Goal: Information Seeking & Learning: Check status

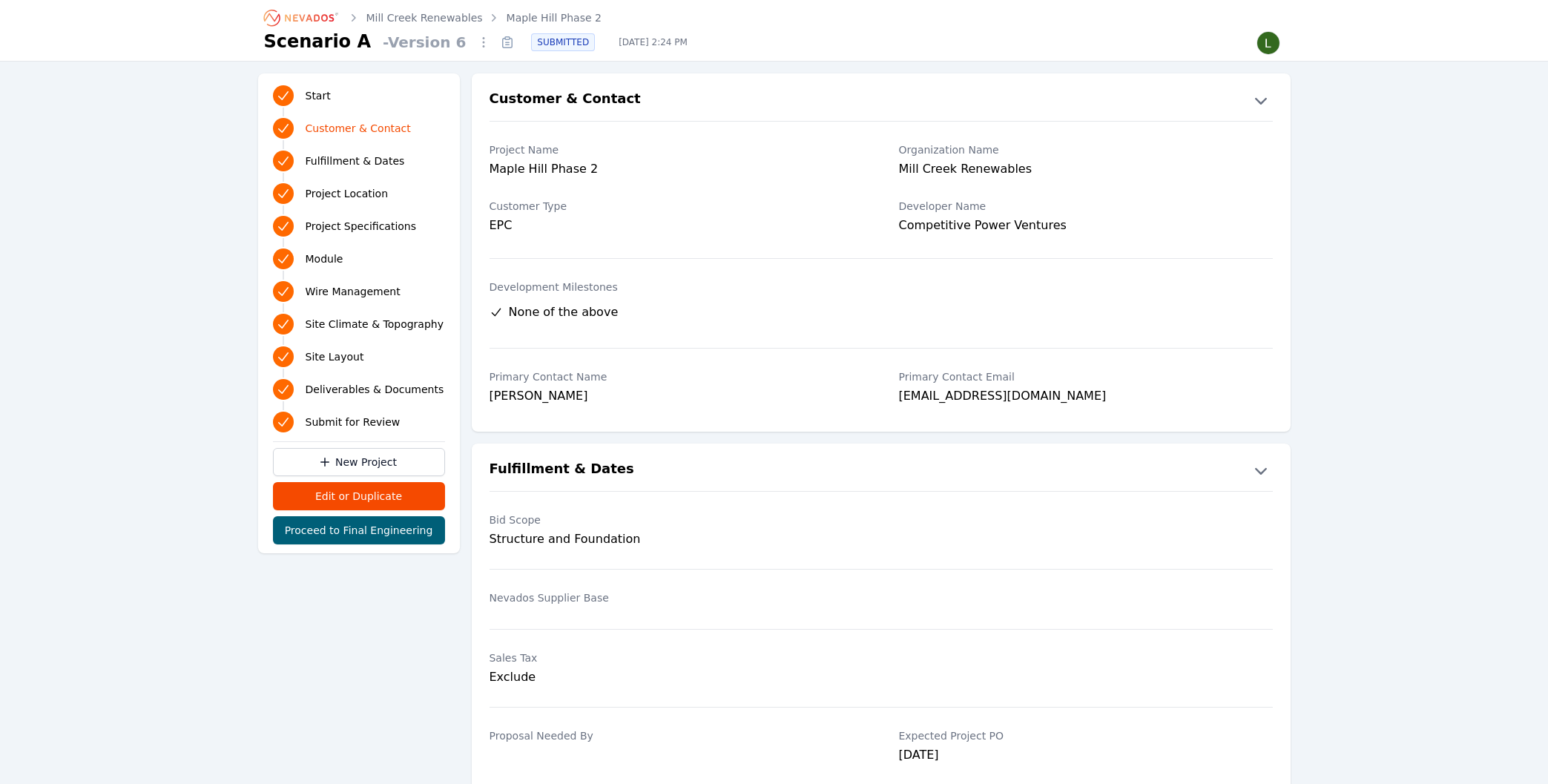
click at [393, 18] on link "Mill Creek Renewables" at bounding box center [424, 17] width 116 height 14
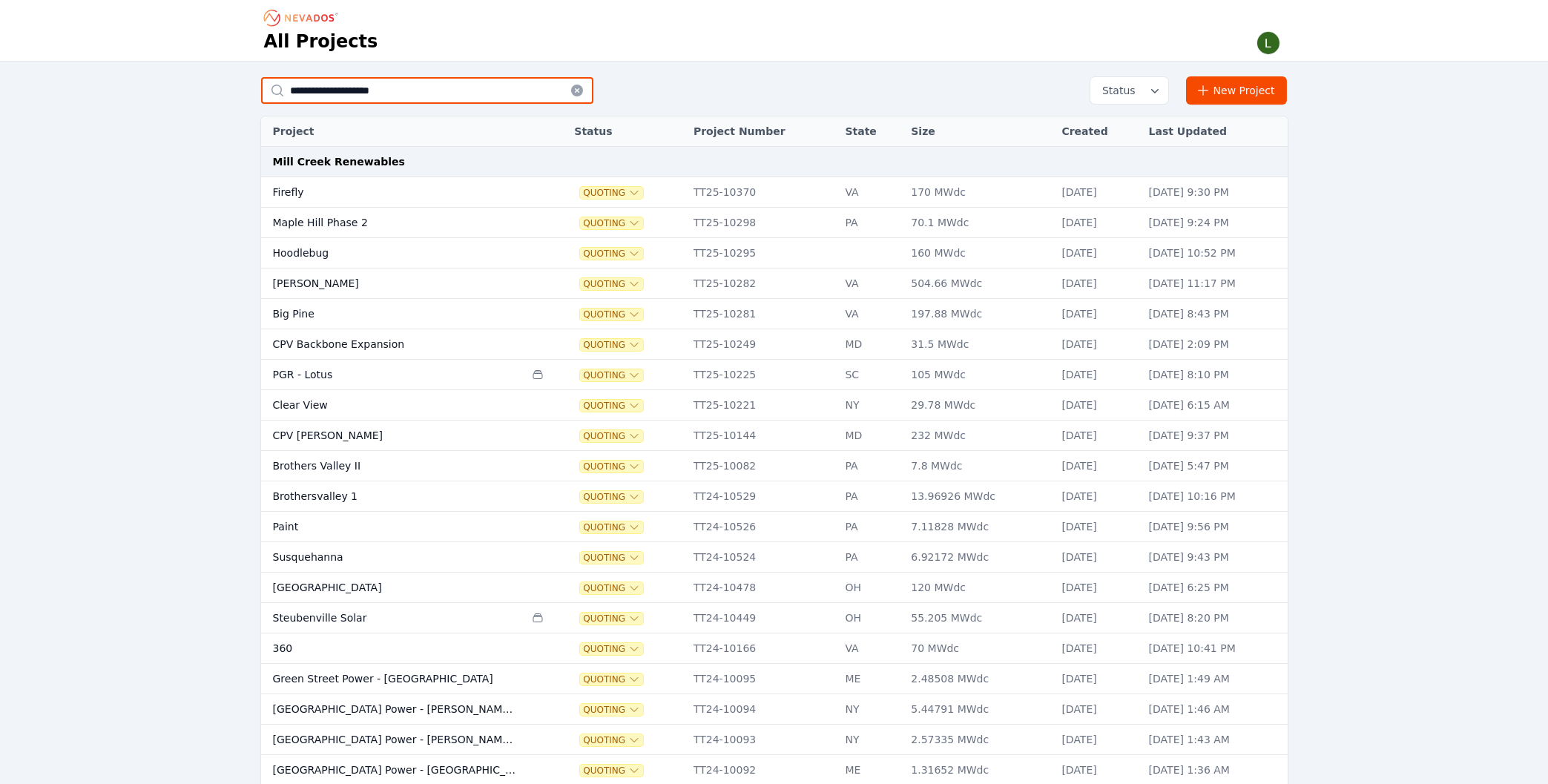
click at [378, 83] on input "**********" at bounding box center [426, 90] width 332 height 27
type input "*********"
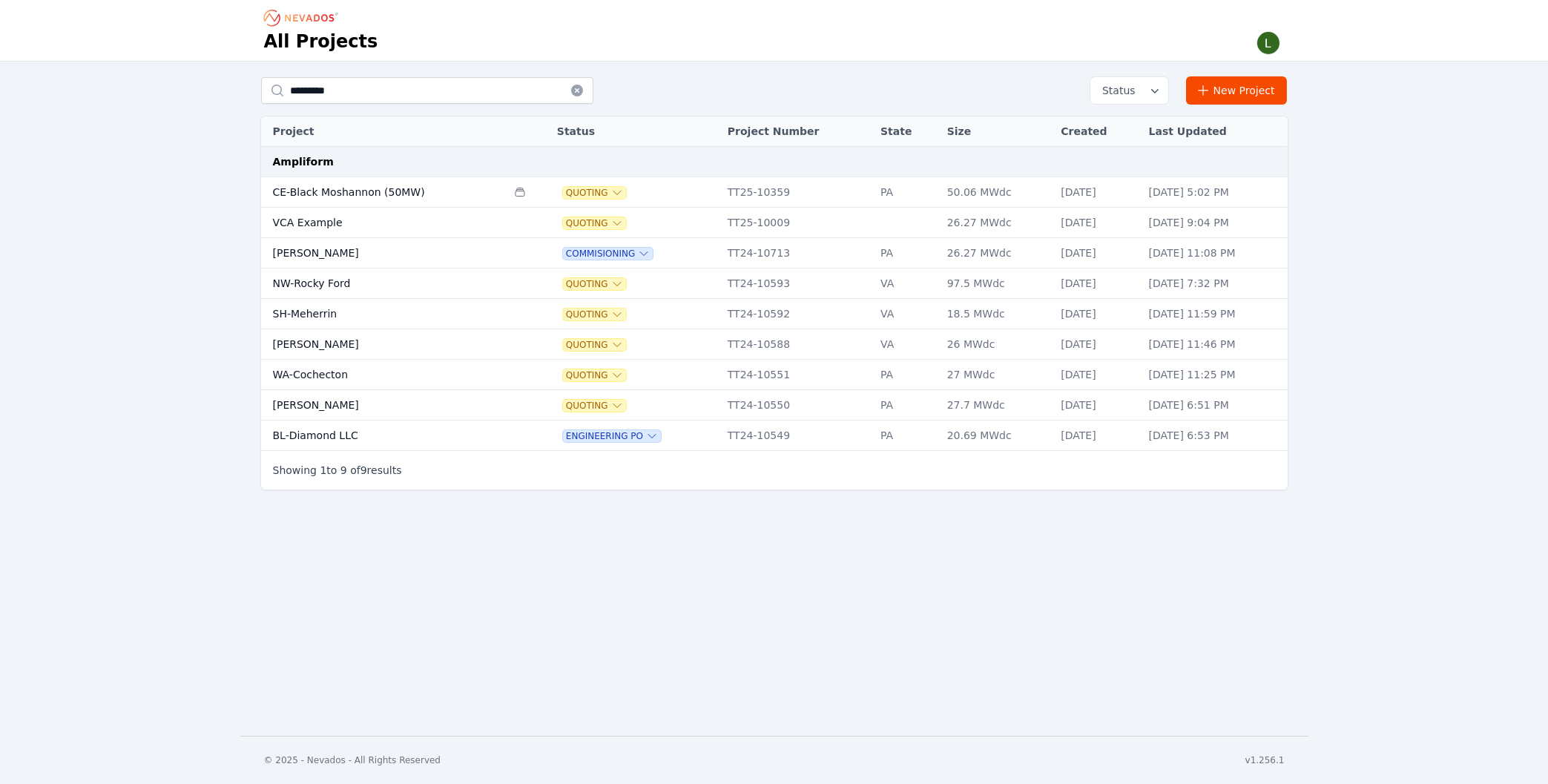
click at [321, 371] on td "WA-Cochecton" at bounding box center [384, 375] width 246 height 31
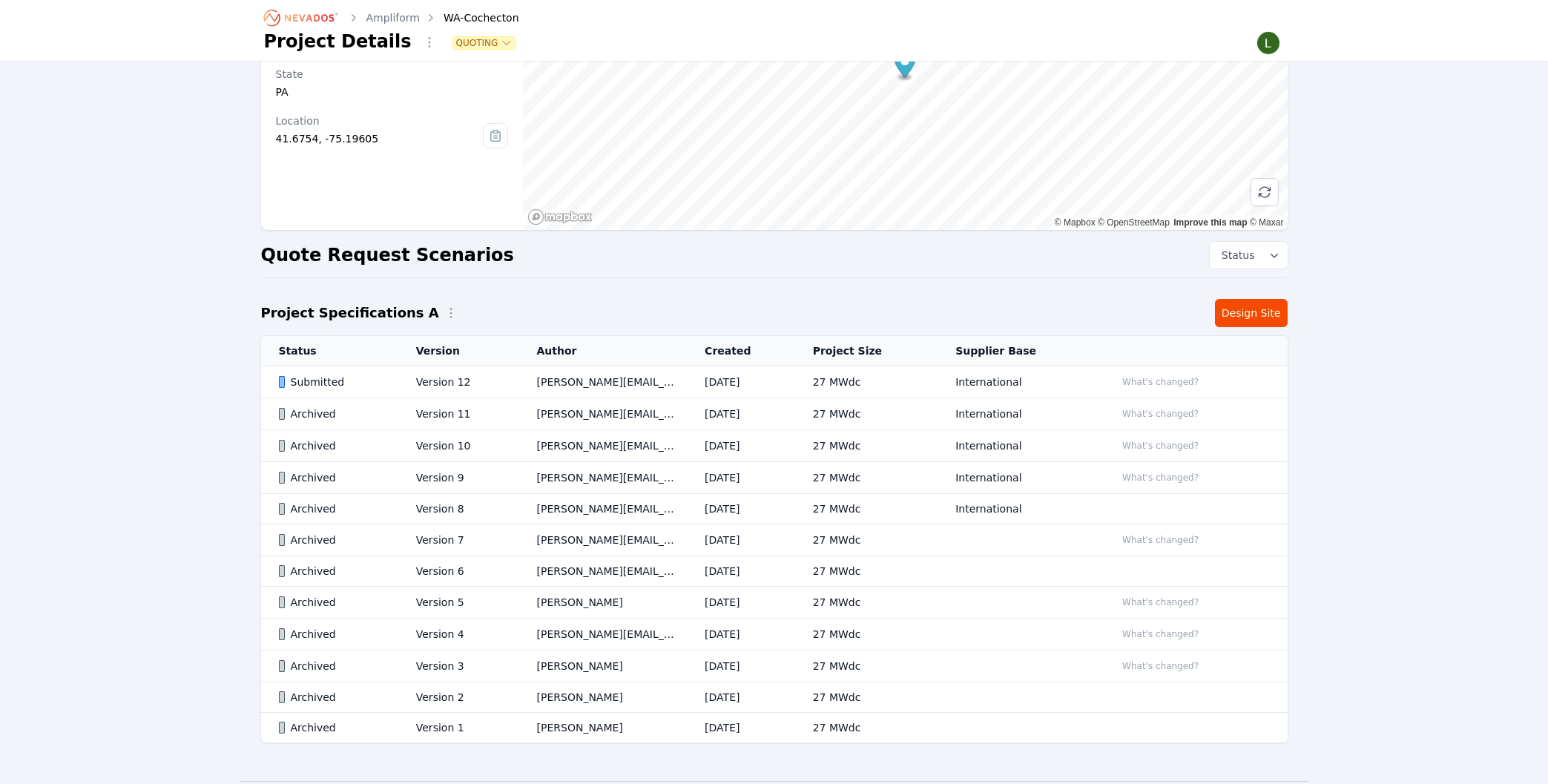
scroll to position [159, 0]
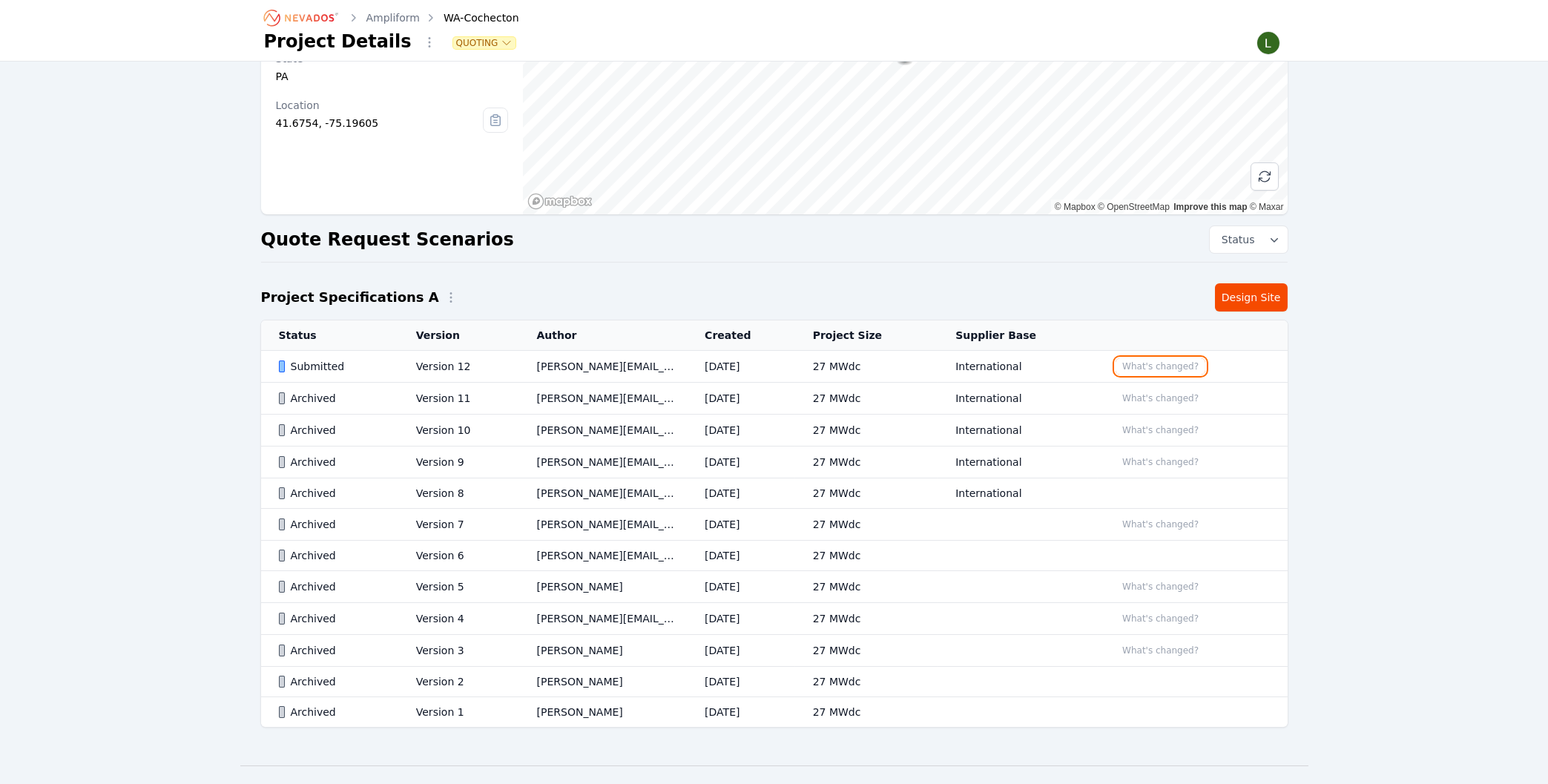
click at [1142, 367] on button "What's changed?" at bounding box center [1159, 366] width 89 height 16
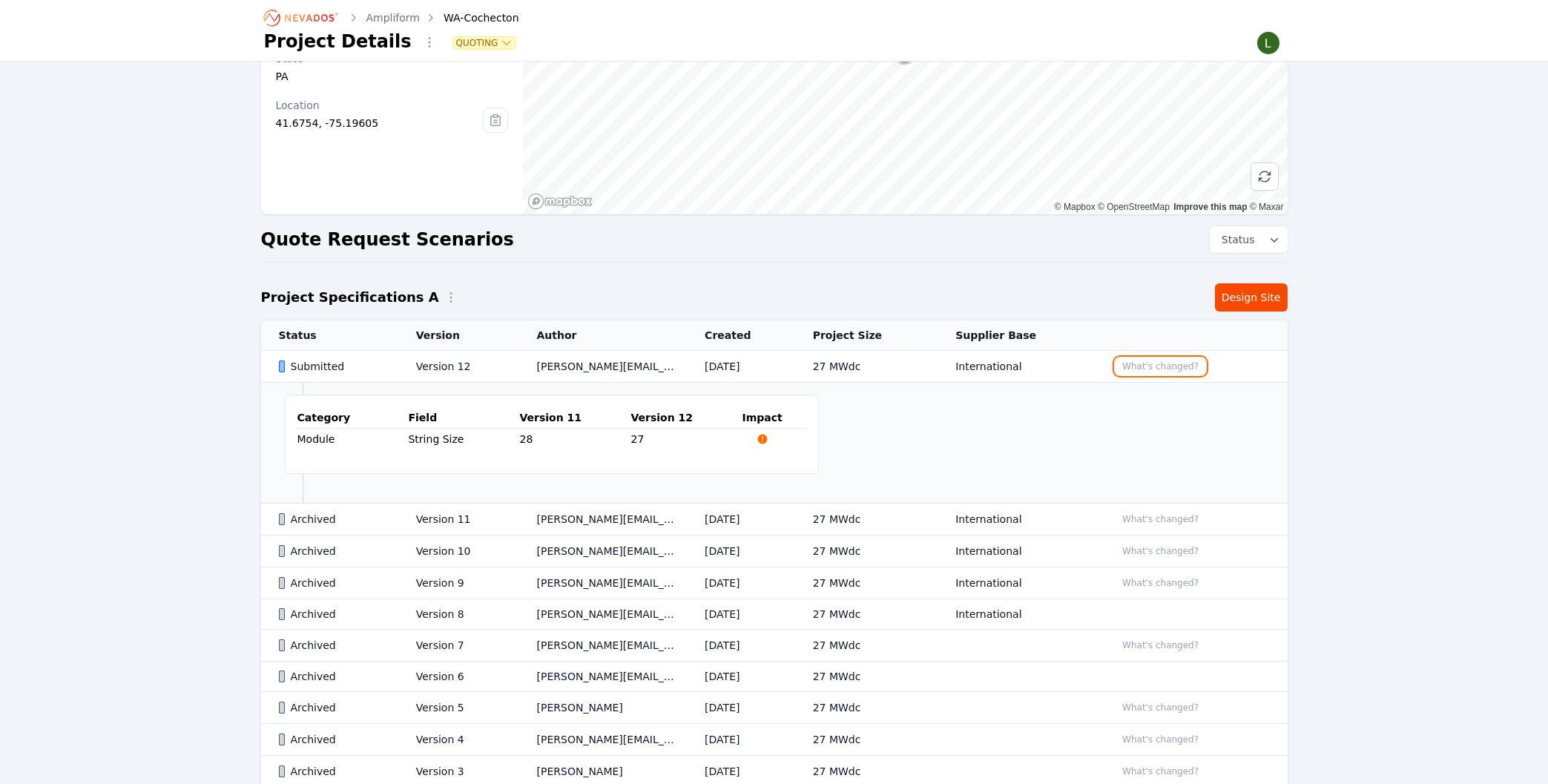
scroll to position [238, 0]
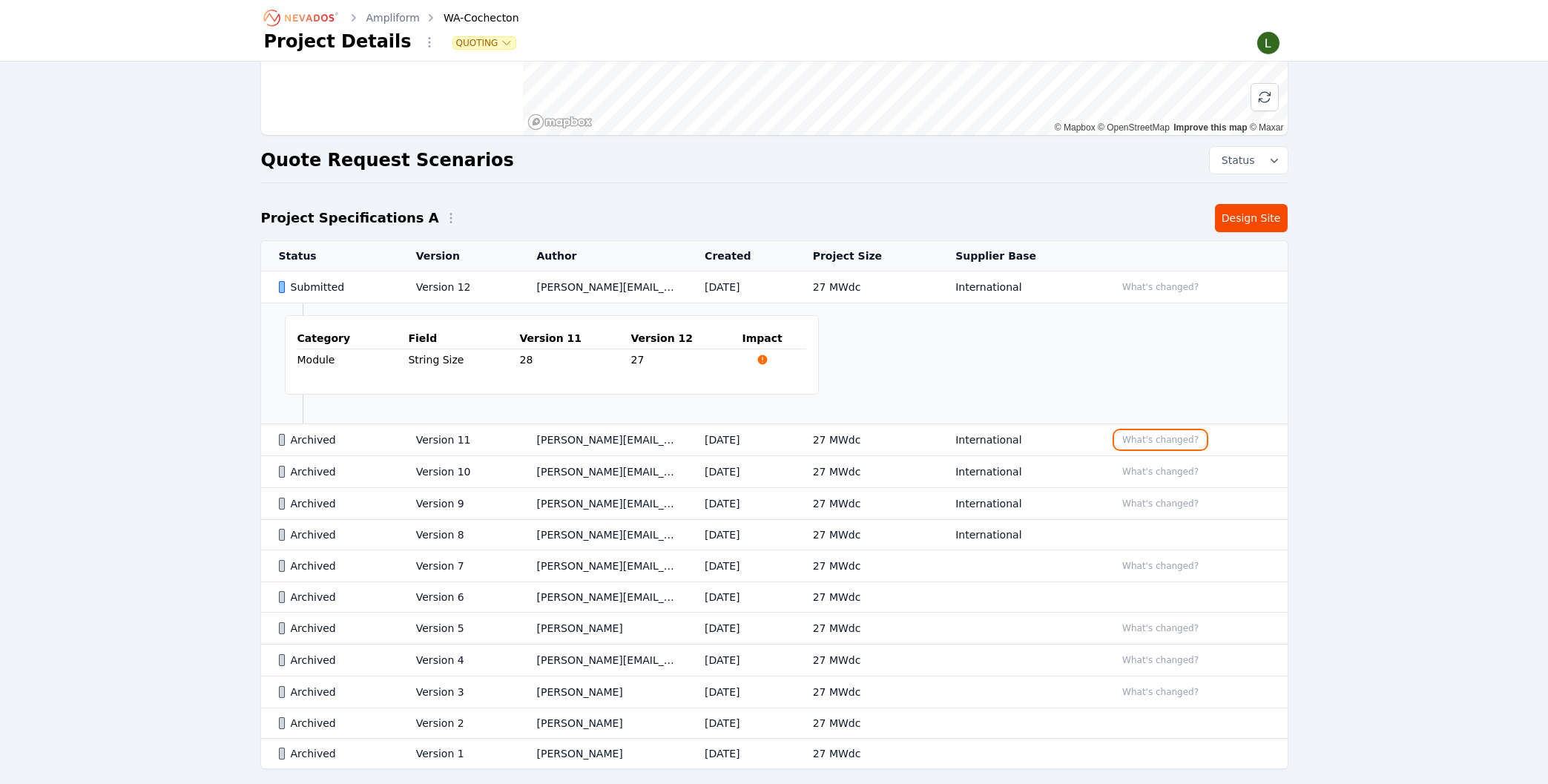
click at [1163, 439] on button "What's changed?" at bounding box center [1159, 440] width 89 height 16
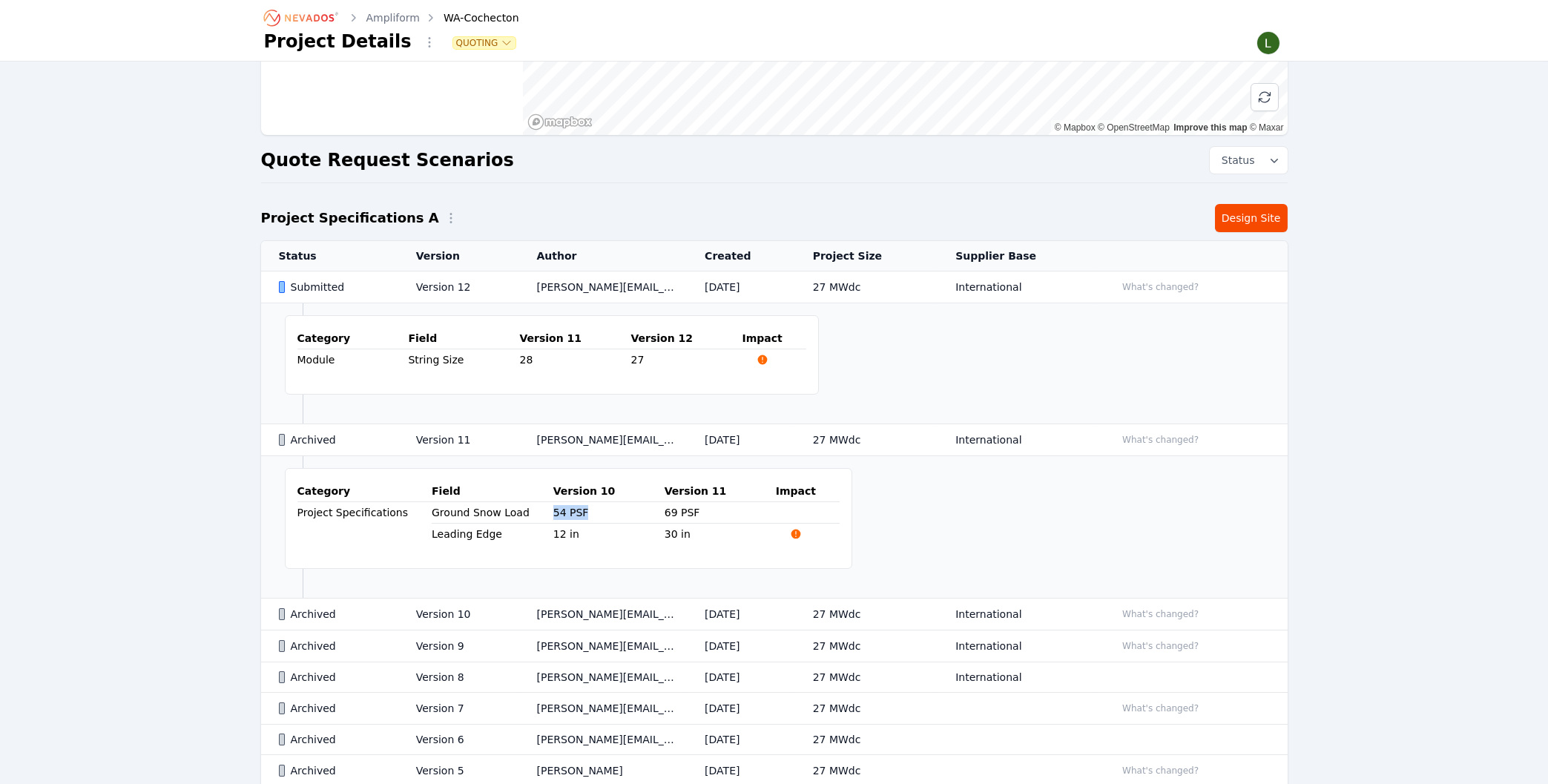
drag, startPoint x: 530, startPoint y: 514, endPoint x: 568, endPoint y: 513, distance: 38.0
click at [568, 513] on tr "Project Specifications Ground Snow Load 54 PSF 69 PSF" at bounding box center [569, 513] width 543 height 21
drag, startPoint x: 623, startPoint y: 513, endPoint x: 672, endPoint y: 512, distance: 49.0
click at [672, 512] on tr "Project Specifications Ground Snow Load 54 PSF 69 PSF" at bounding box center [569, 513] width 543 height 21
click at [951, 504] on td "Category Field Version 10 Version 11 Impact Project Specifications Ground Snow …" at bounding box center [774, 527] width 1027 height 142
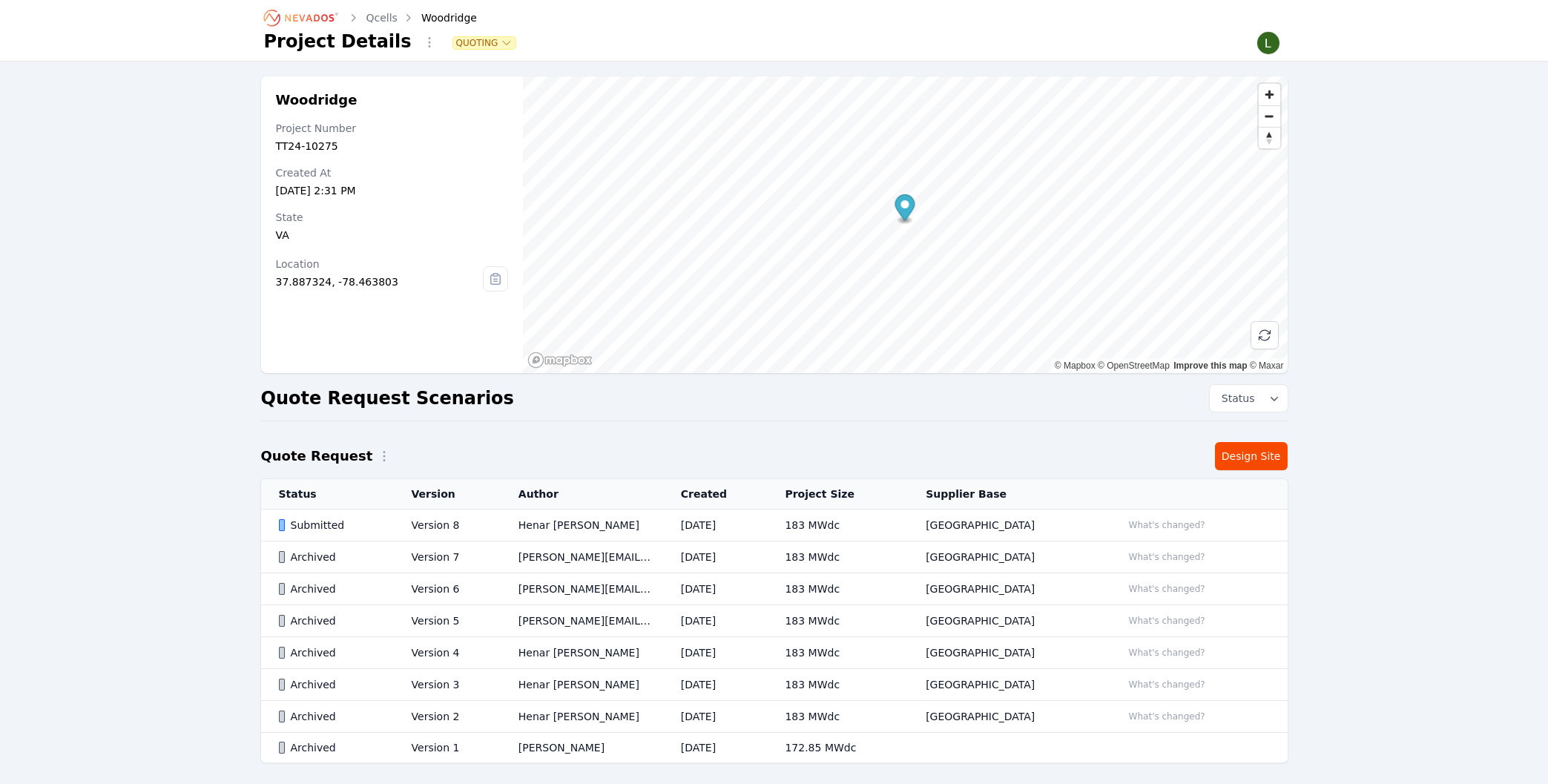
scroll to position [66, 0]
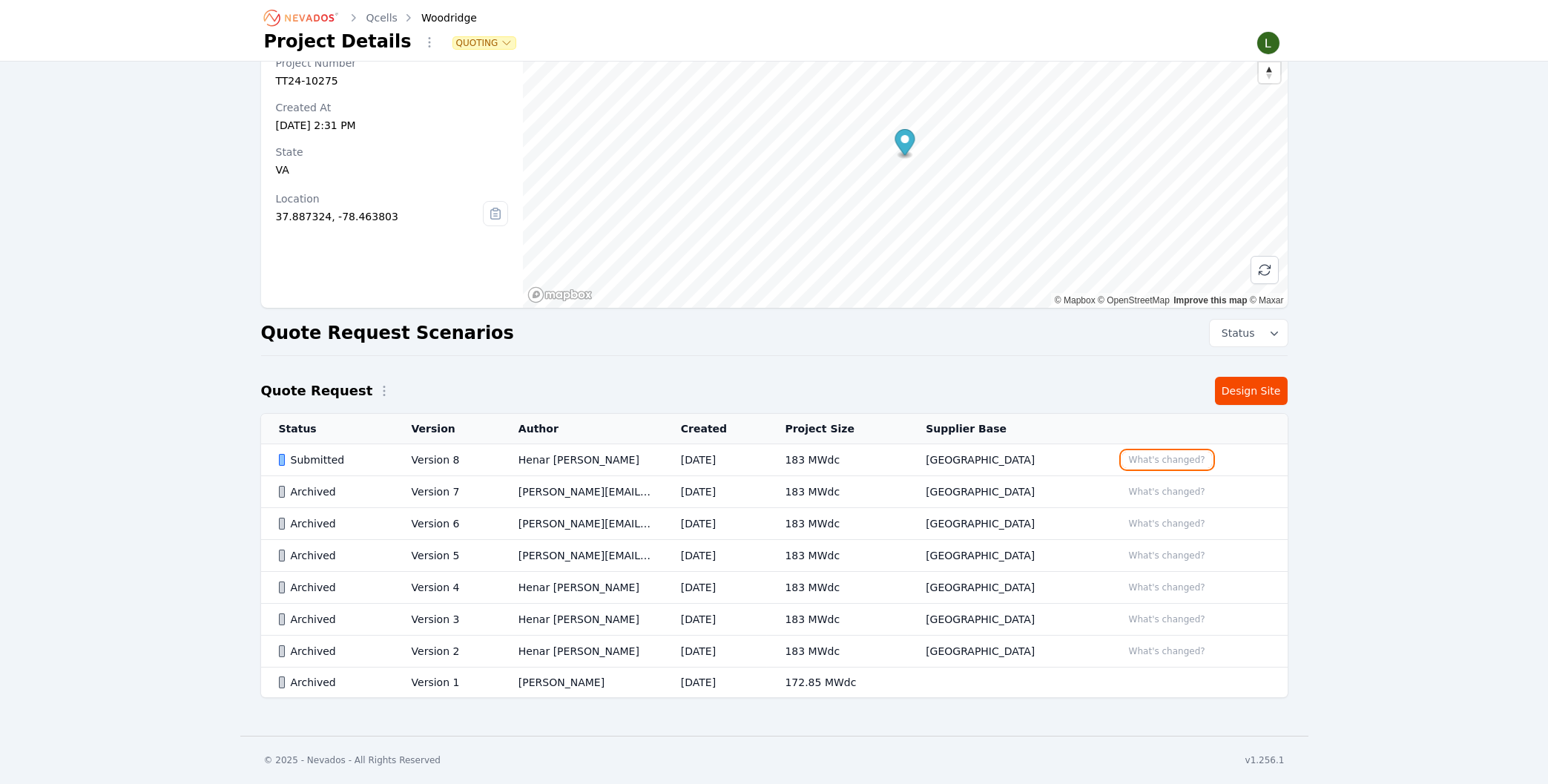
click at [1138, 454] on button "What's changed?" at bounding box center [1166, 459] width 89 height 16
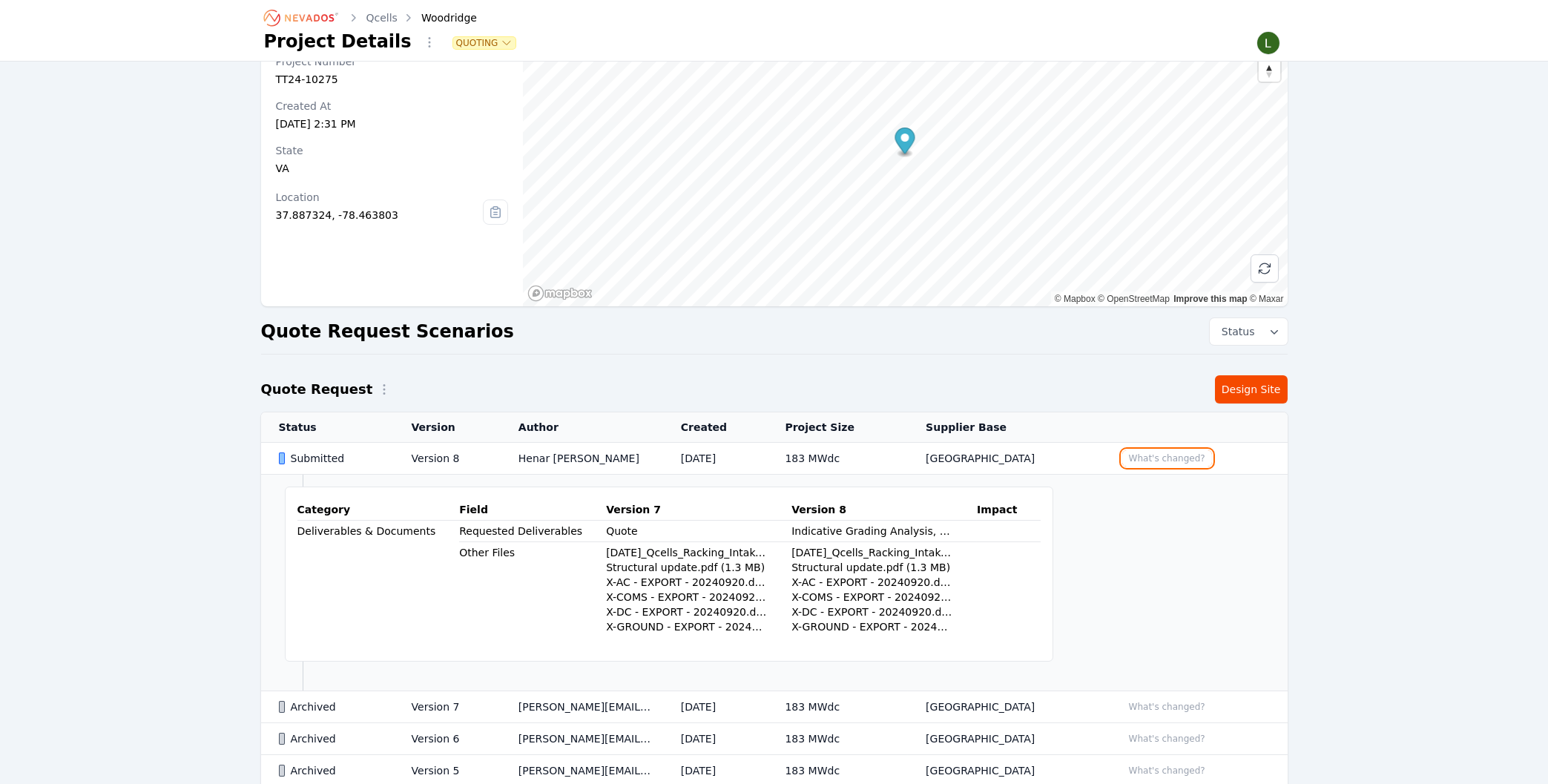
scroll to position [146, 0]
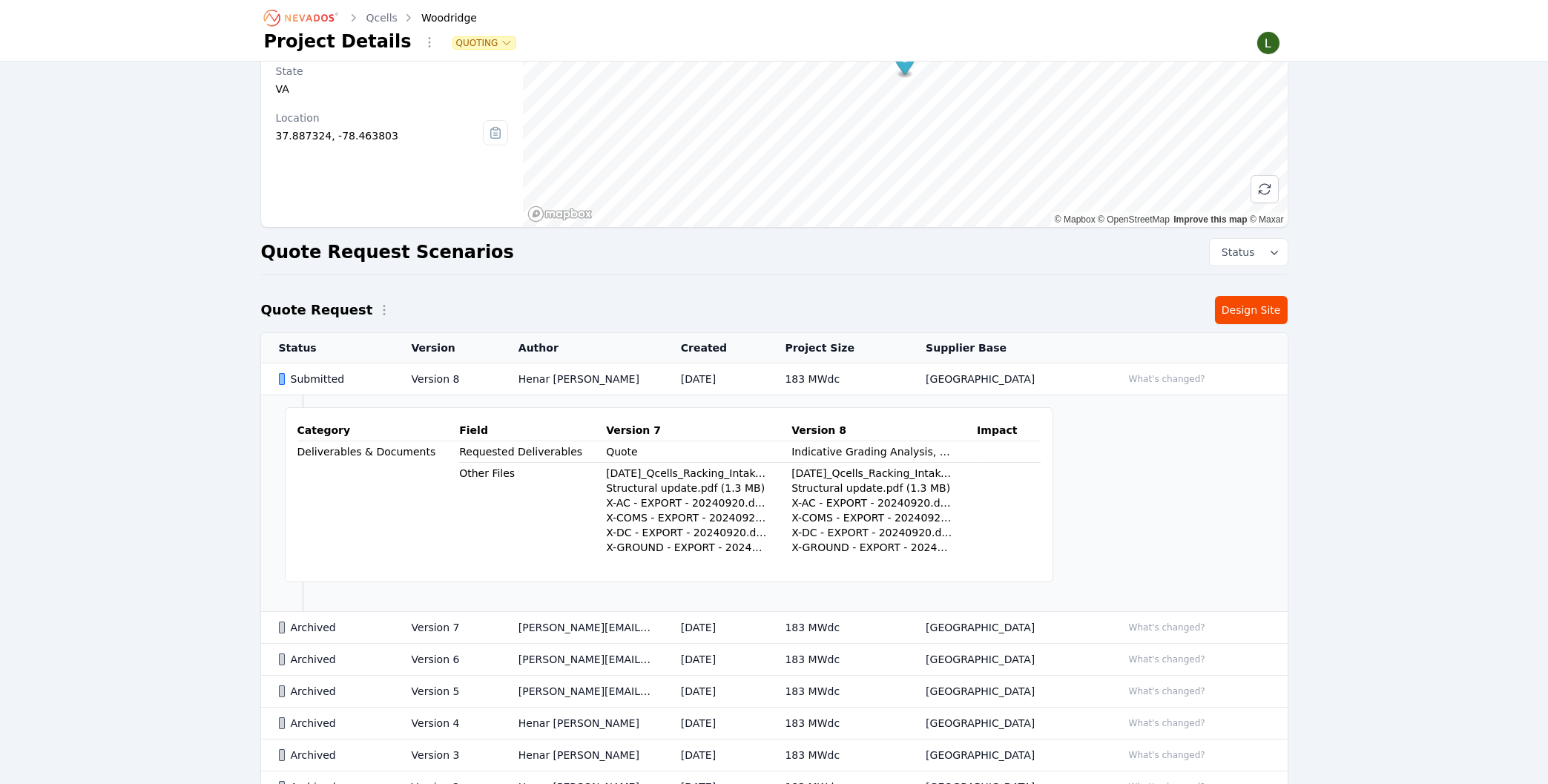
click at [713, 378] on td "[DATE]" at bounding box center [715, 379] width 105 height 32
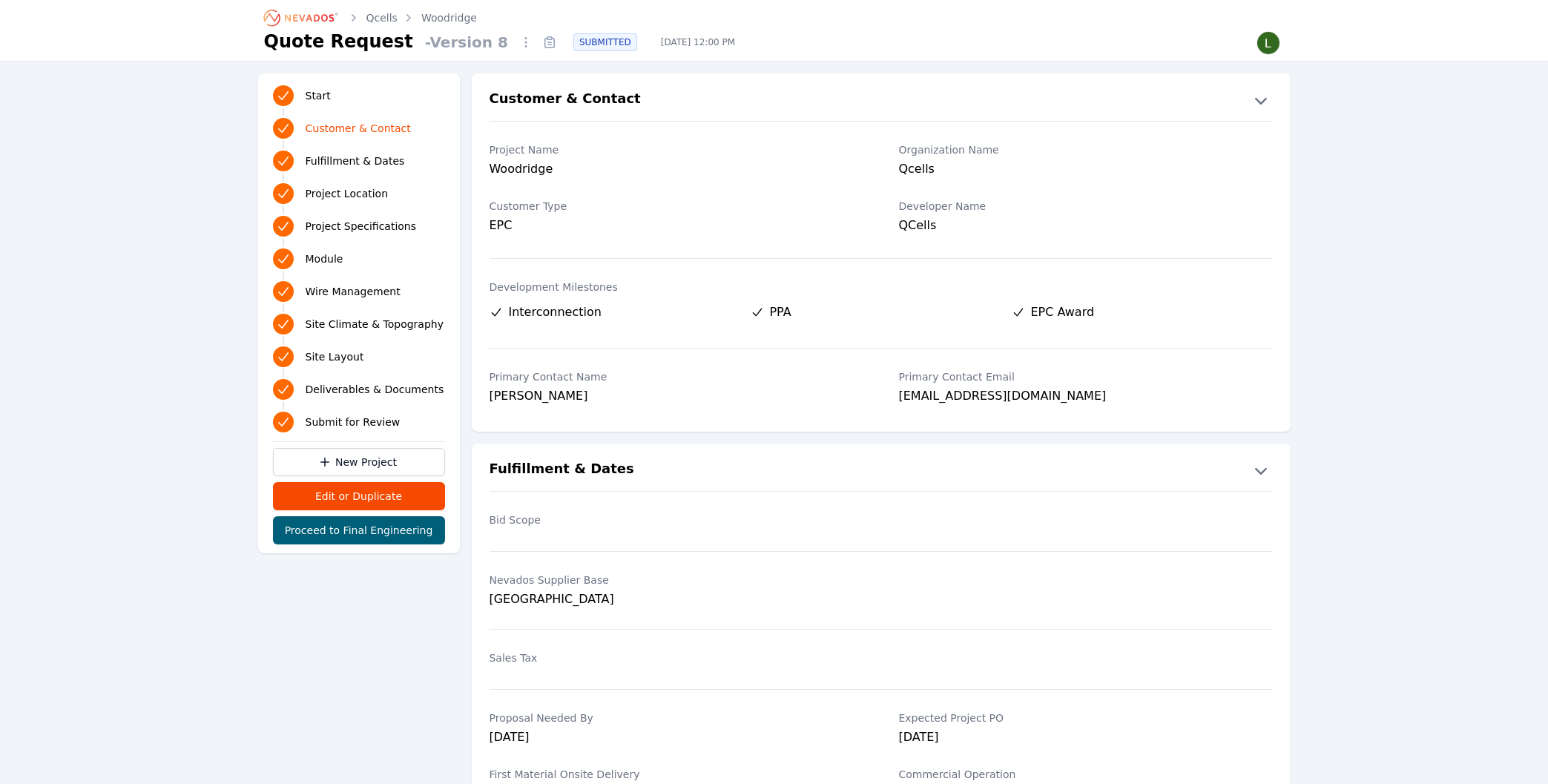
click at [538, 37] on icon at bounding box center [549, 42] width 24 height 24
